Goal: Task Accomplishment & Management: Complete application form

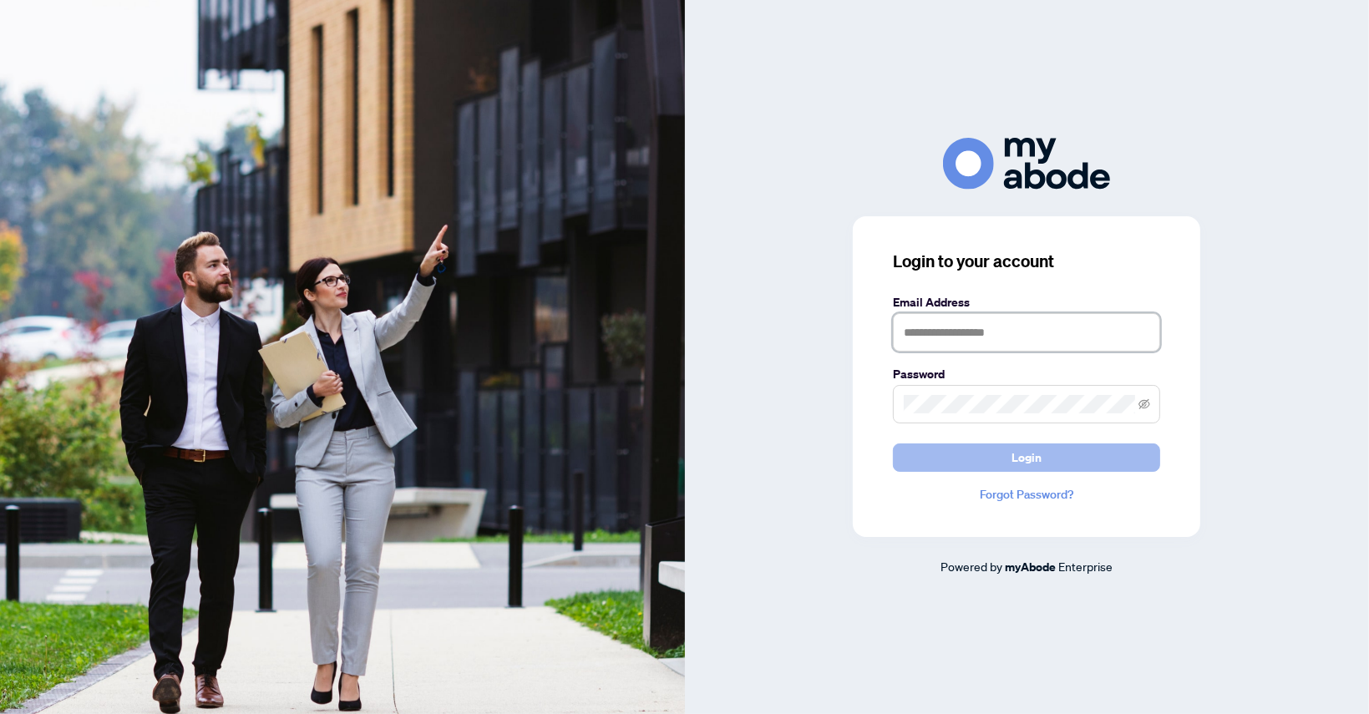
type input "**********"
click at [1026, 460] on span "Login" at bounding box center [1027, 457] width 30 height 27
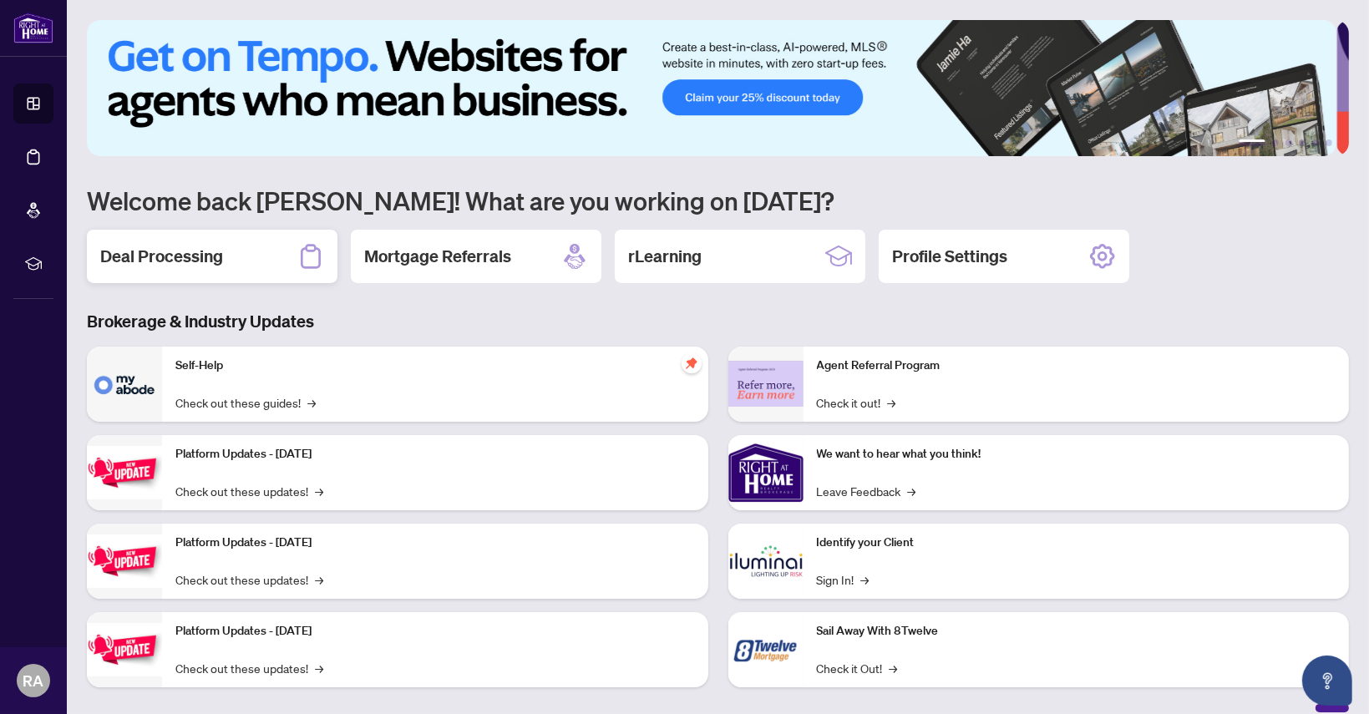
click at [201, 246] on h2 "Deal Processing" at bounding box center [161, 256] width 123 height 23
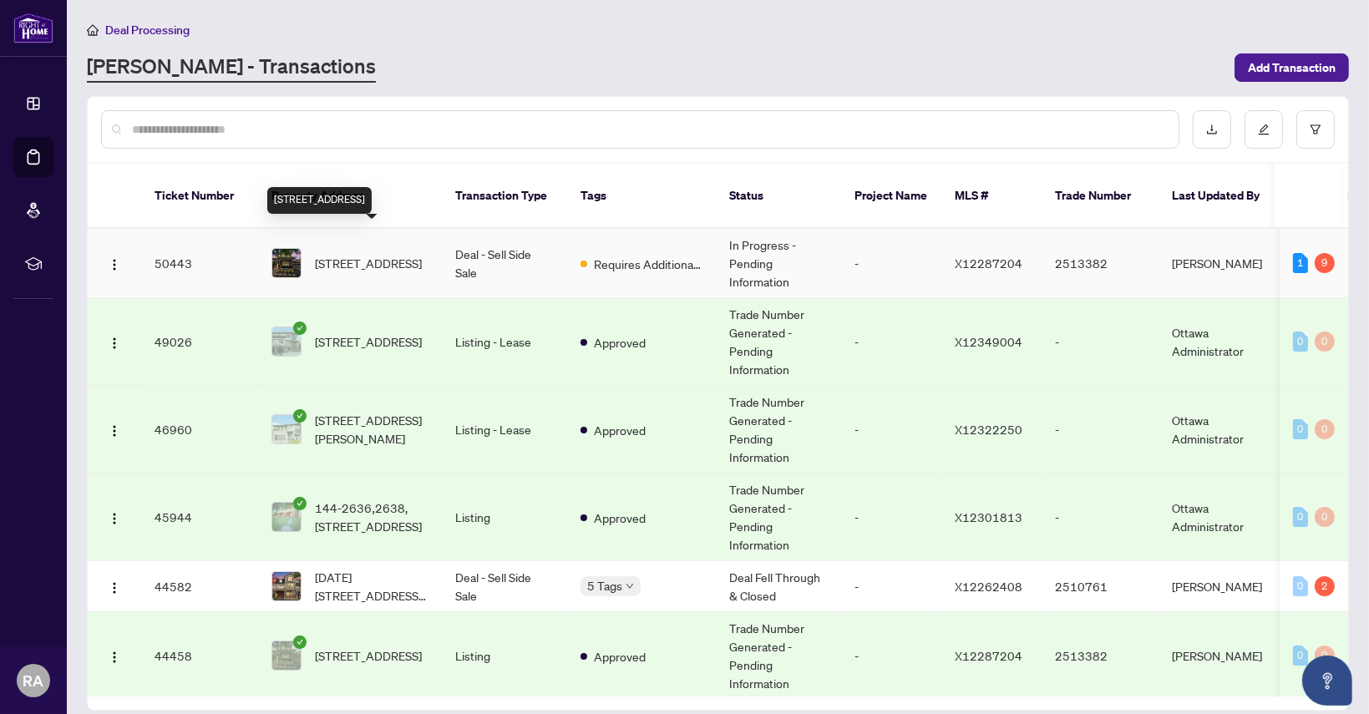
click at [356, 254] on span "[STREET_ADDRESS]" at bounding box center [368, 263] width 107 height 18
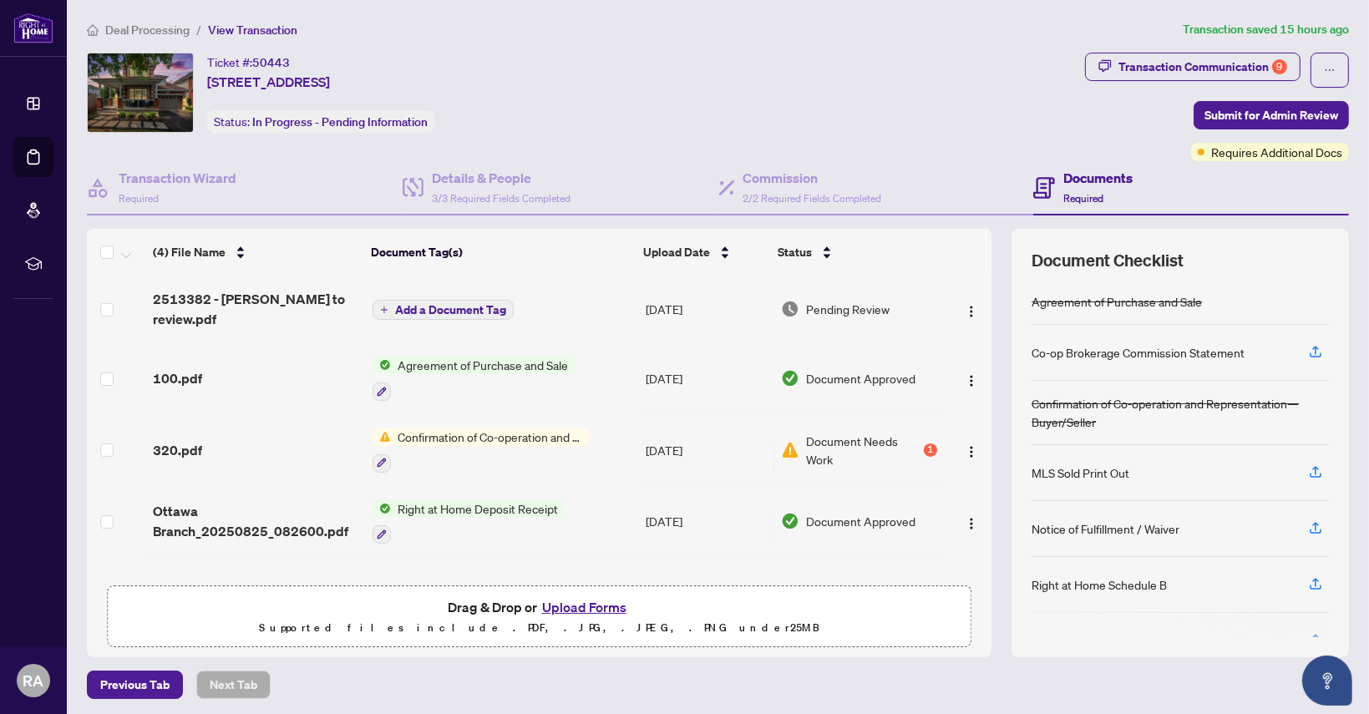
click at [569, 604] on button "Upload Forms" at bounding box center [584, 608] width 94 height 22
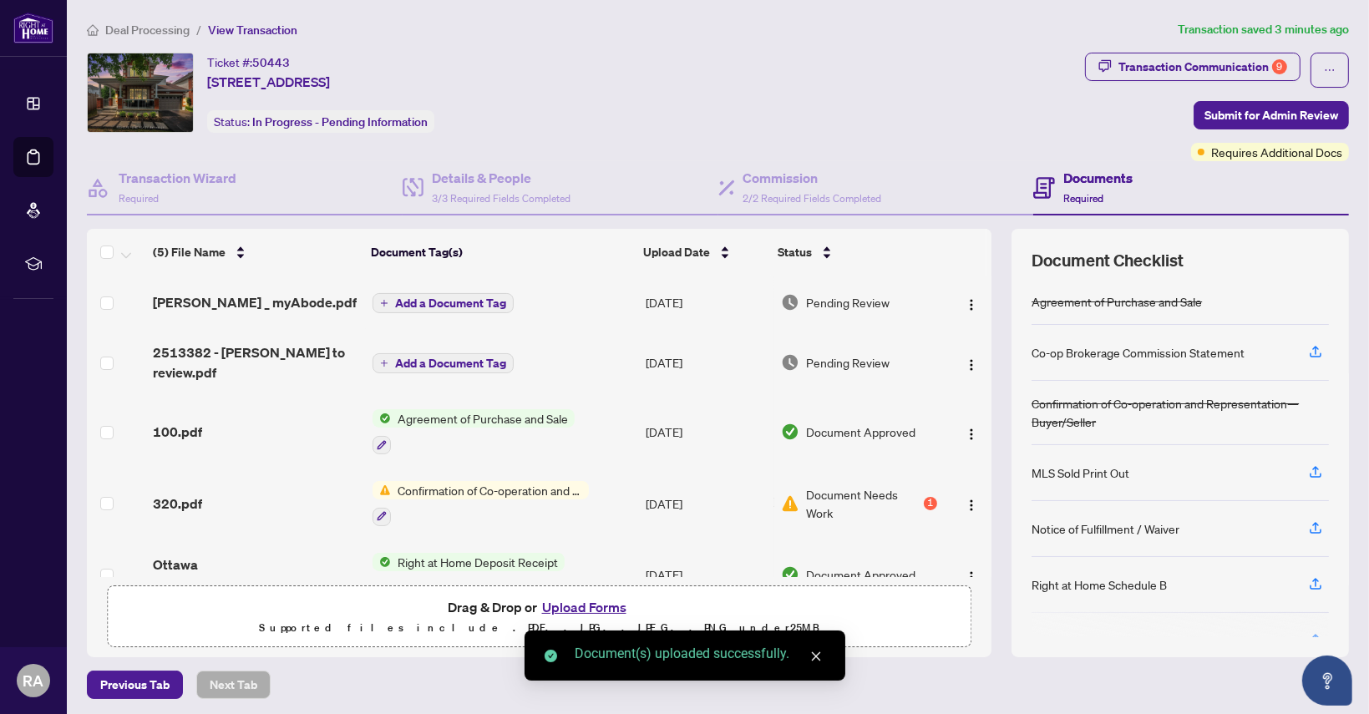
click at [577, 603] on button "Upload Forms" at bounding box center [584, 608] width 94 height 22
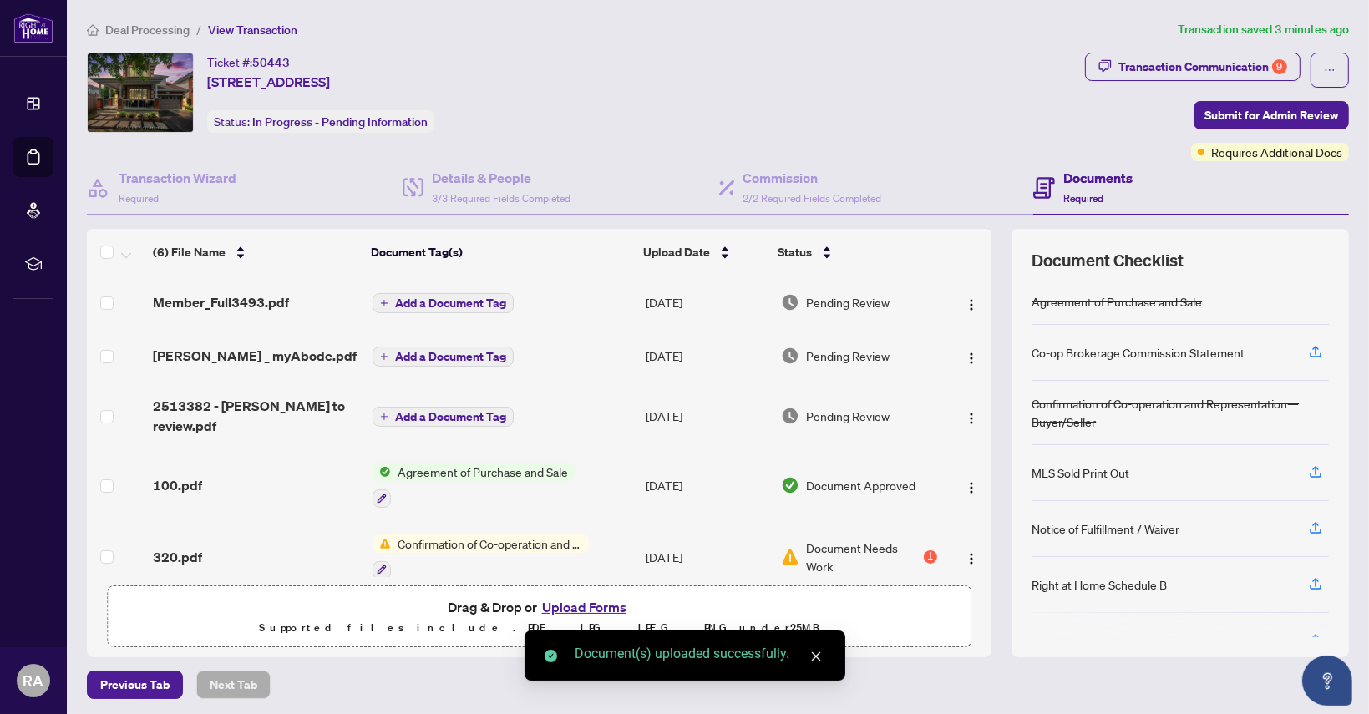
click at [571, 602] on button "Upload Forms" at bounding box center [584, 608] width 94 height 22
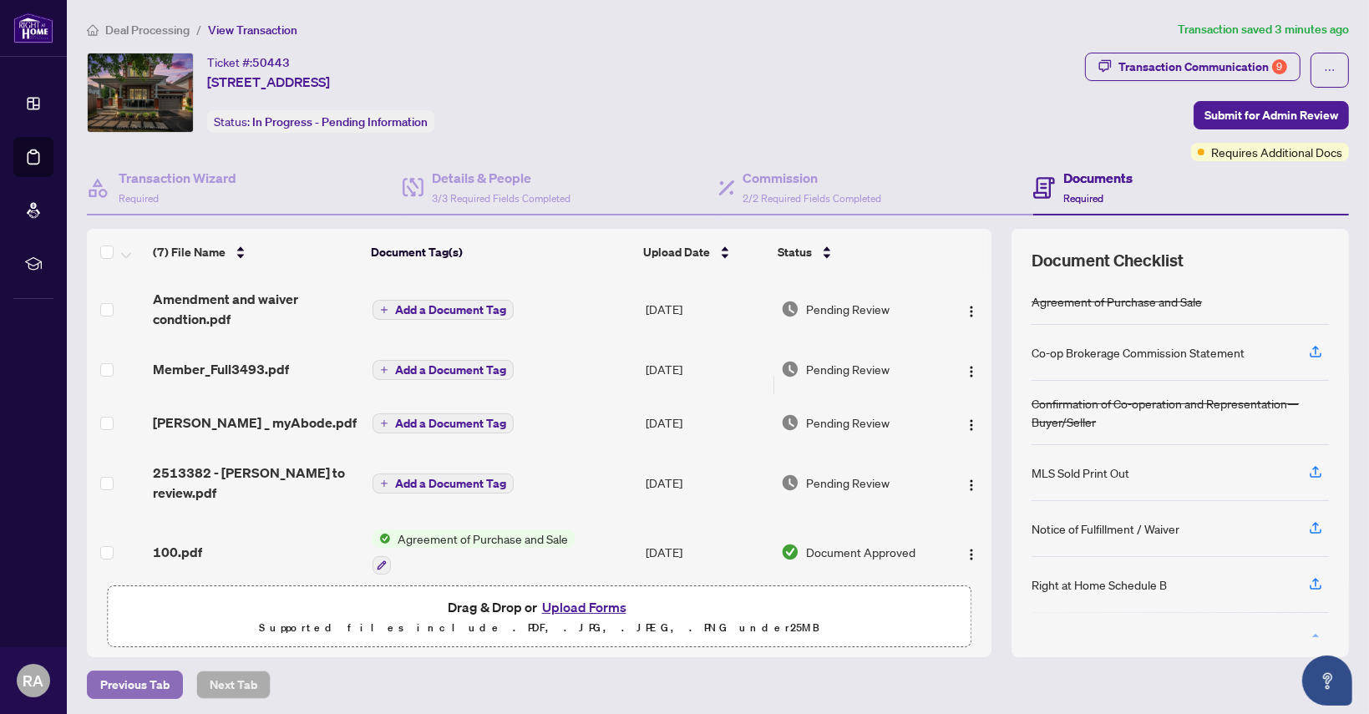
click at [131, 683] on span "Previous Tab" at bounding box center [134, 685] width 69 height 27
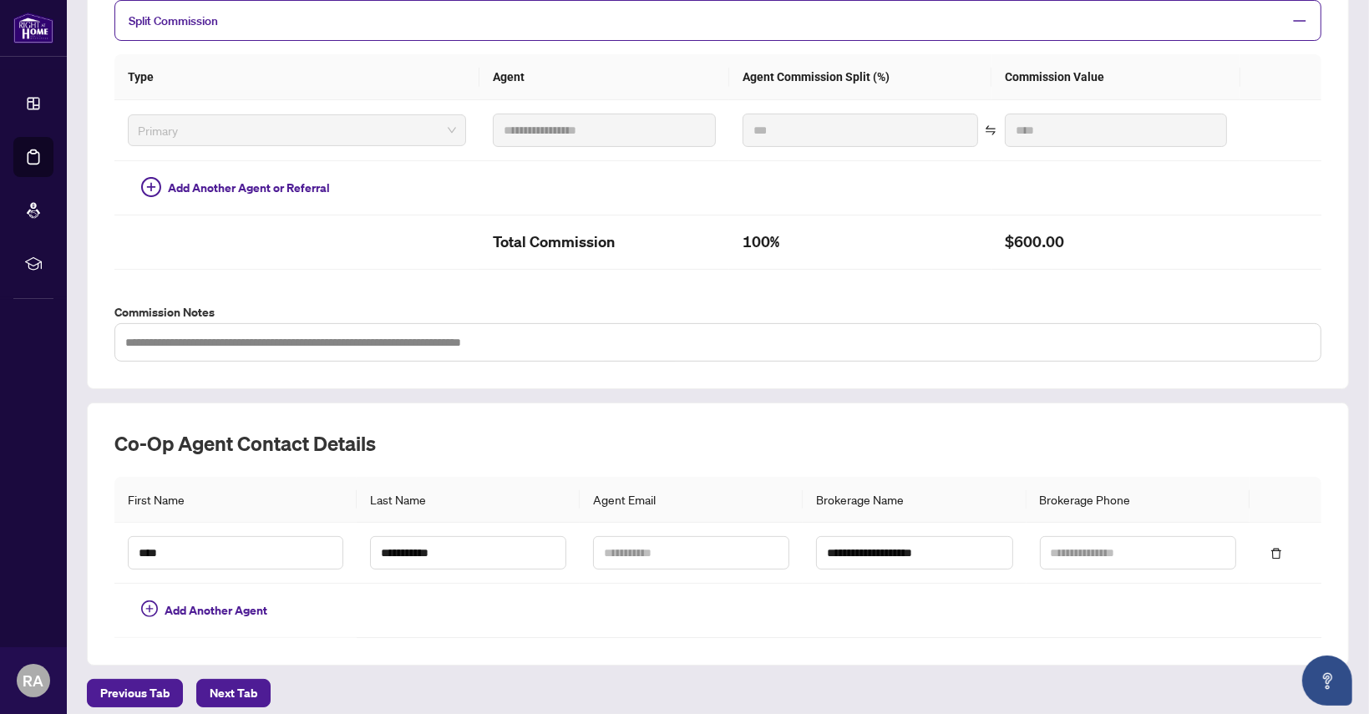
scroll to position [383, 0]
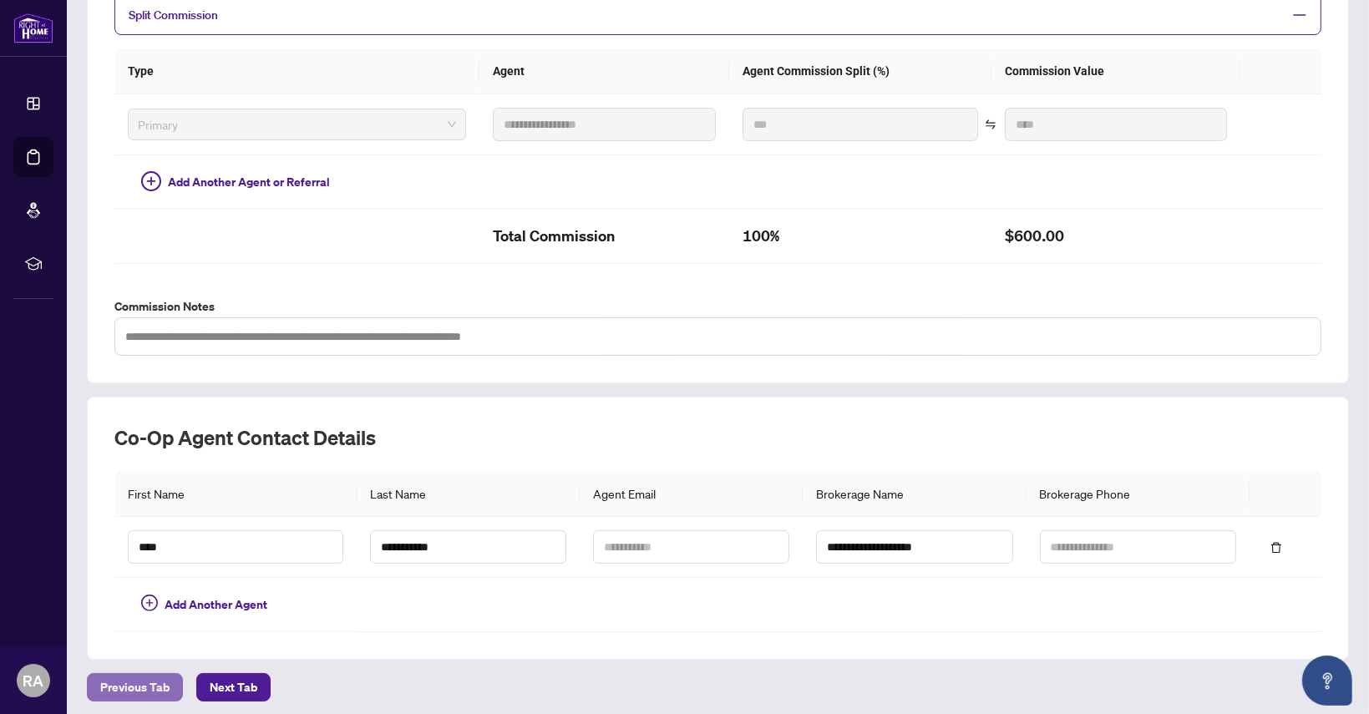
click at [138, 678] on span "Previous Tab" at bounding box center [134, 687] width 69 height 27
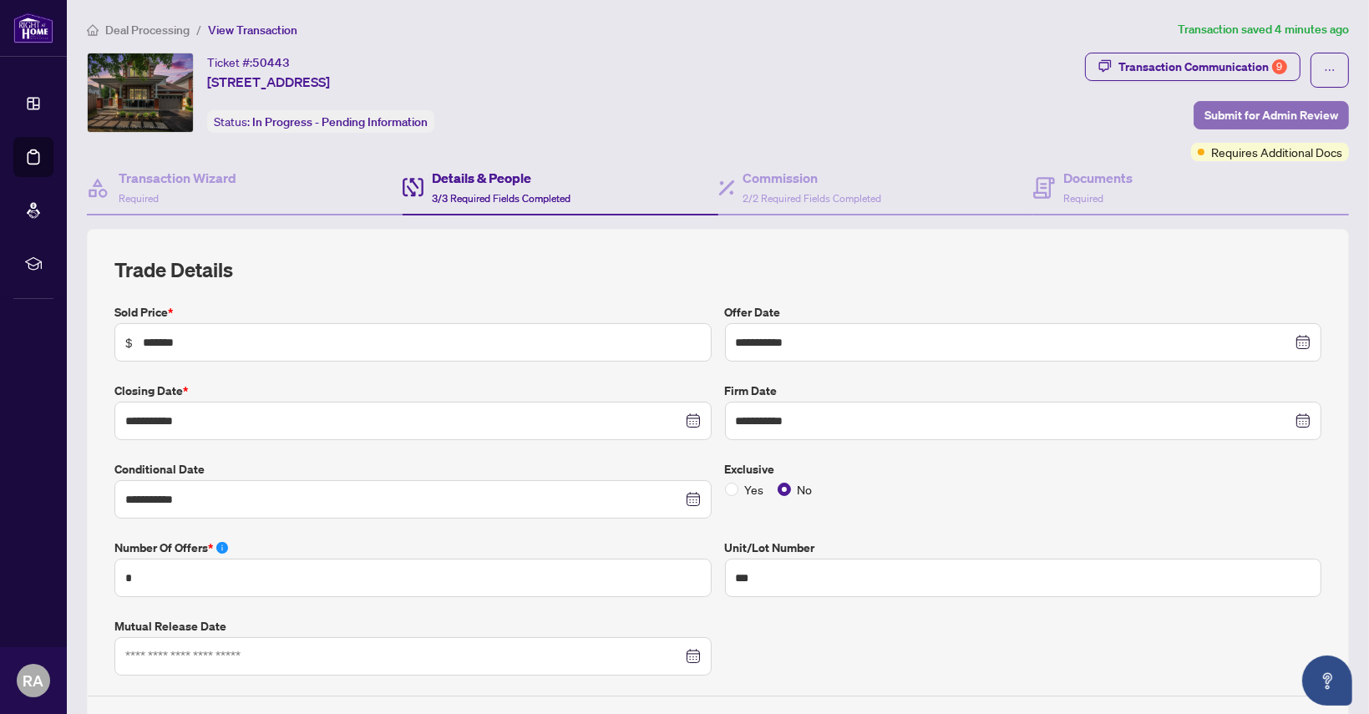
click at [1256, 113] on span "Submit for Admin Review" at bounding box center [1272, 115] width 134 height 27
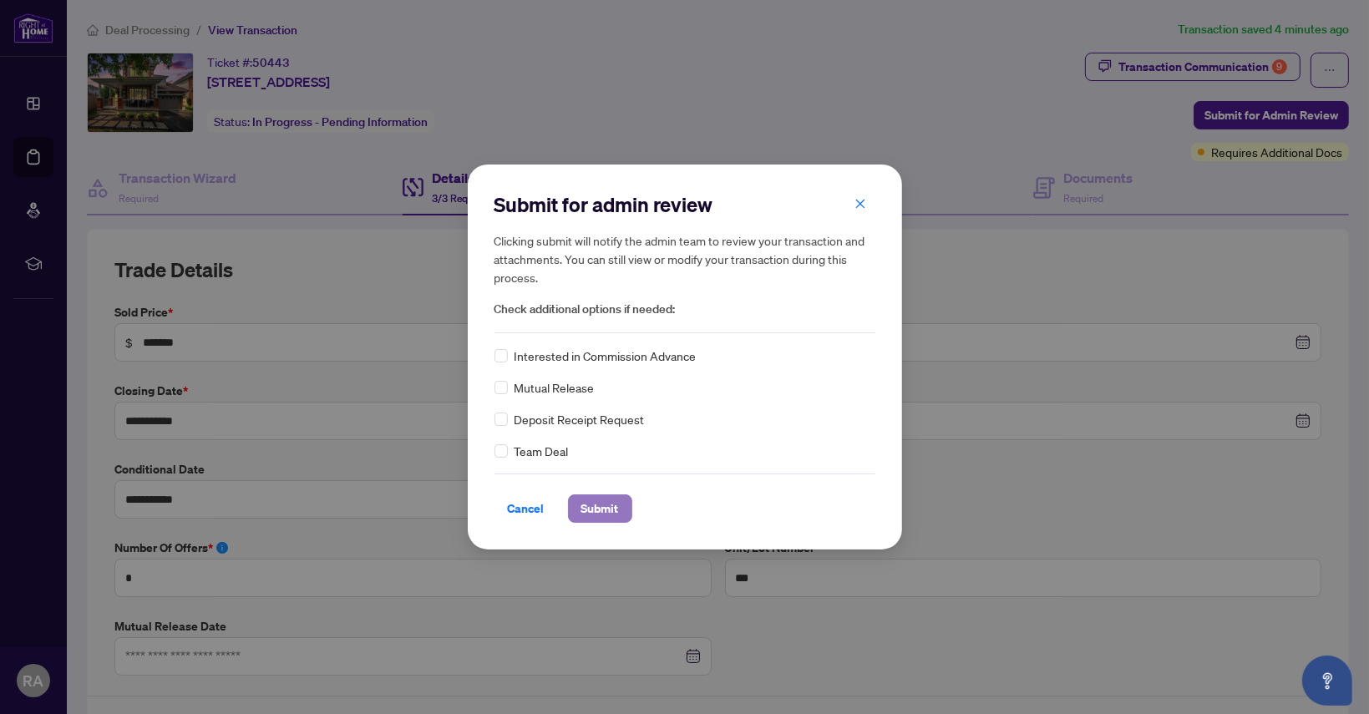
click at [588, 497] on span "Submit" at bounding box center [601, 508] width 38 height 27
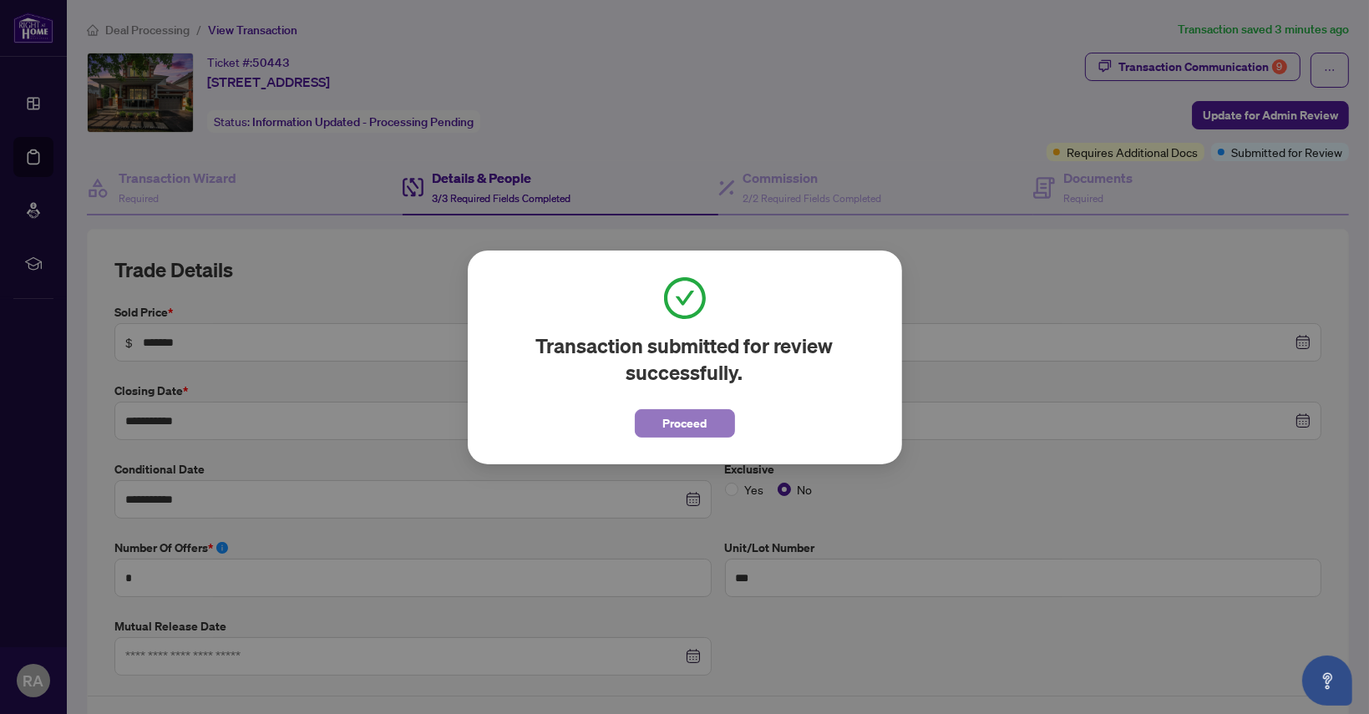
click at [684, 420] on span "Proceed" at bounding box center [685, 423] width 44 height 27
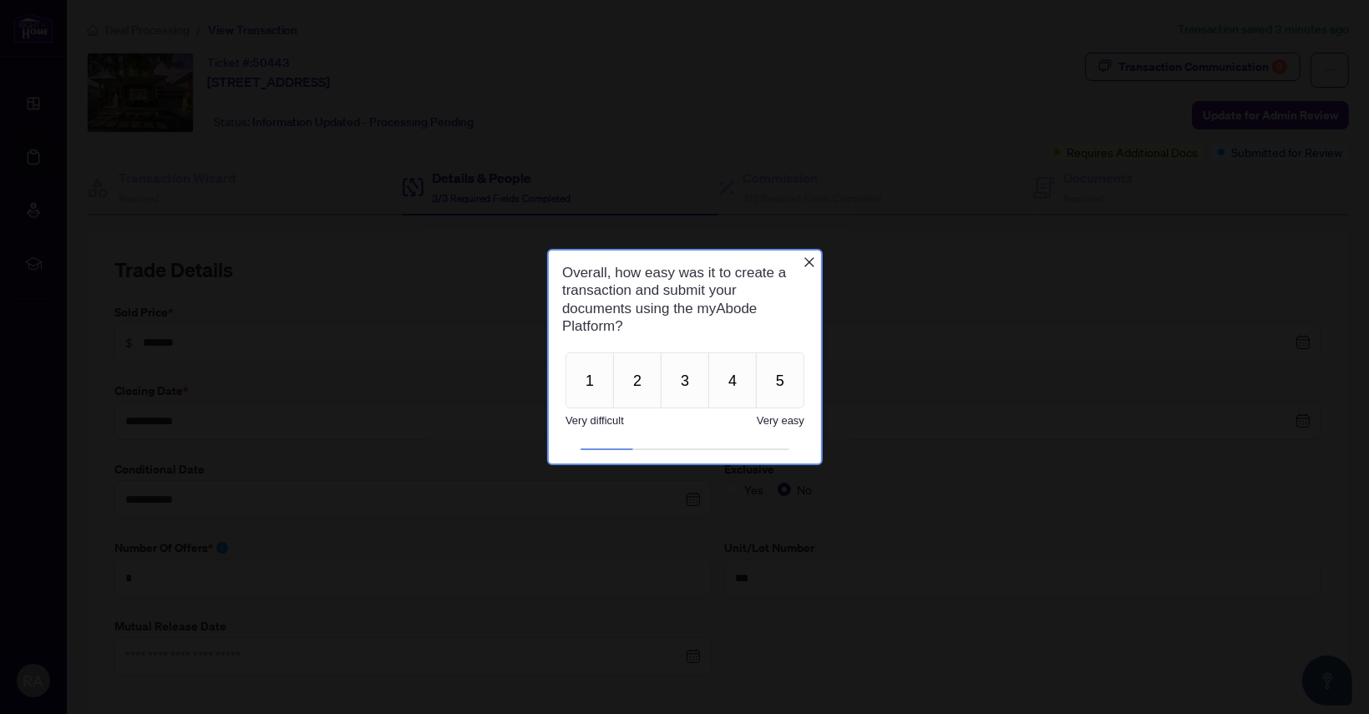
click at [806, 259] on icon "Close button" at bounding box center [809, 262] width 10 height 10
